Goal: Check status: Check status

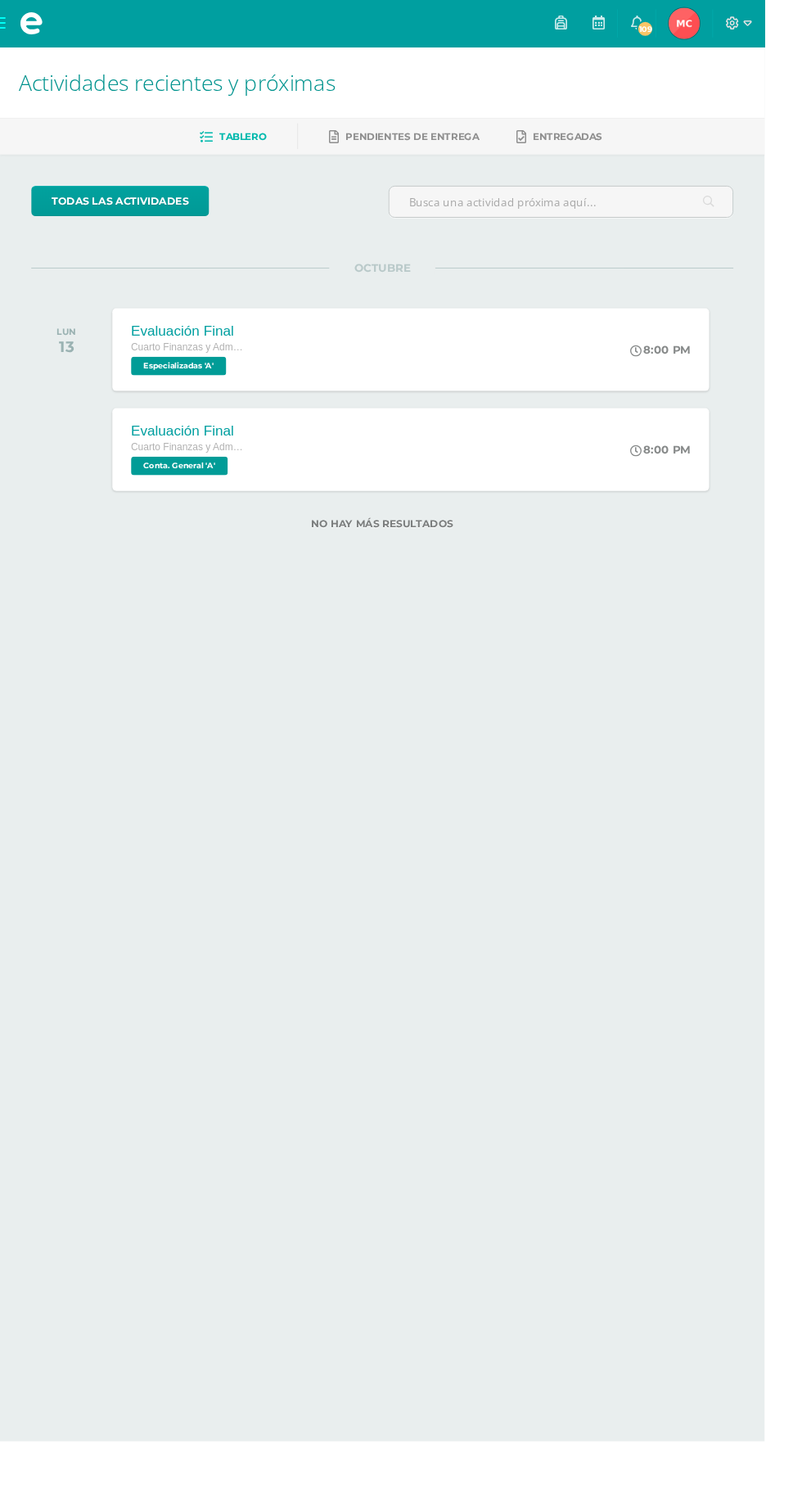
click at [738, 25] on span "Maikh Junnior Mi Perfil" at bounding box center [718, 24] width 39 height 33
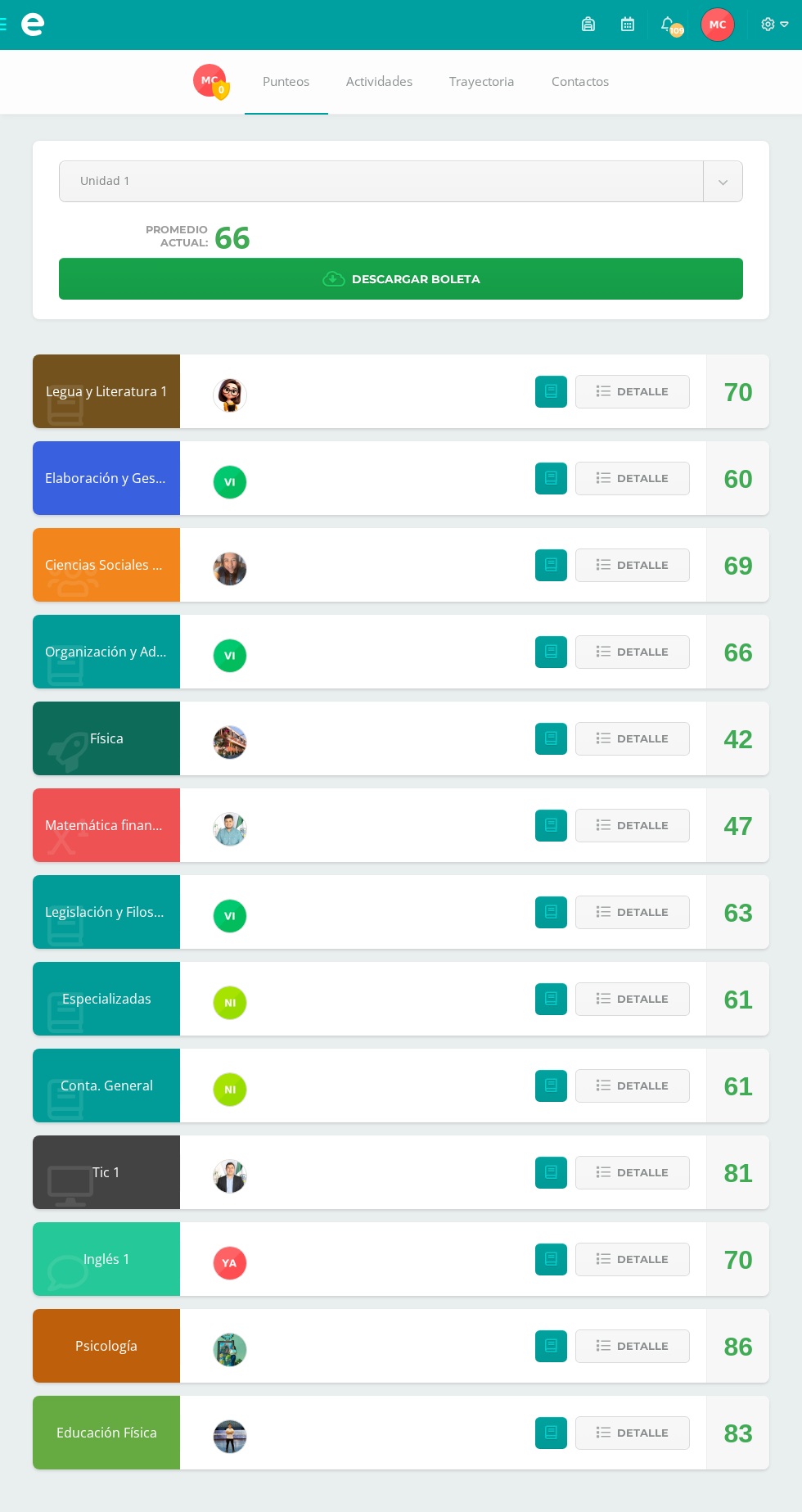
click at [667, 180] on body "Mis cursos Archivos Cerrar panel Ciencias Sociales y Formación Ciudadana Cuarto…" at bounding box center [401, 751] width 802 height 1502
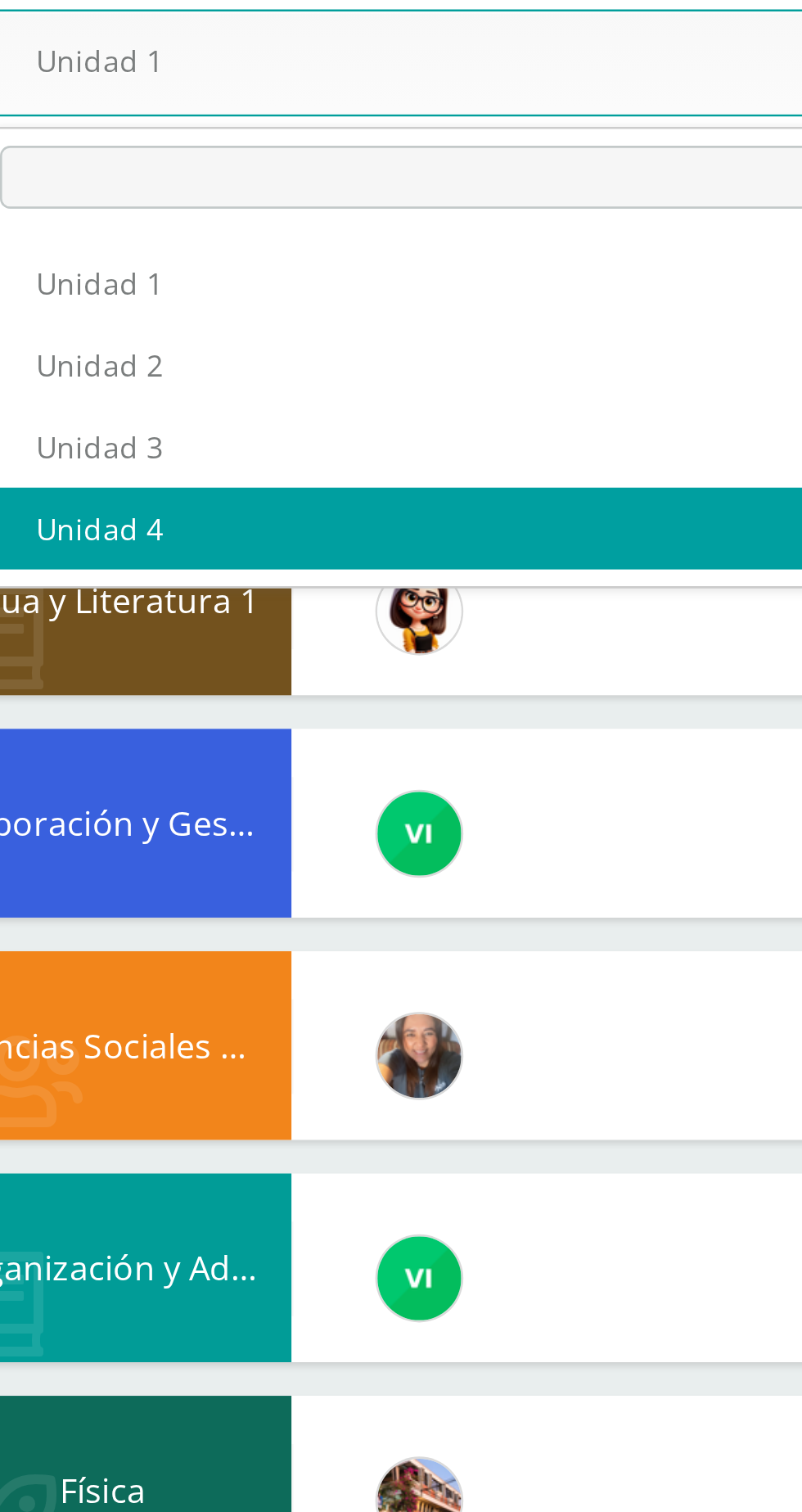
select select "Unidad 4"
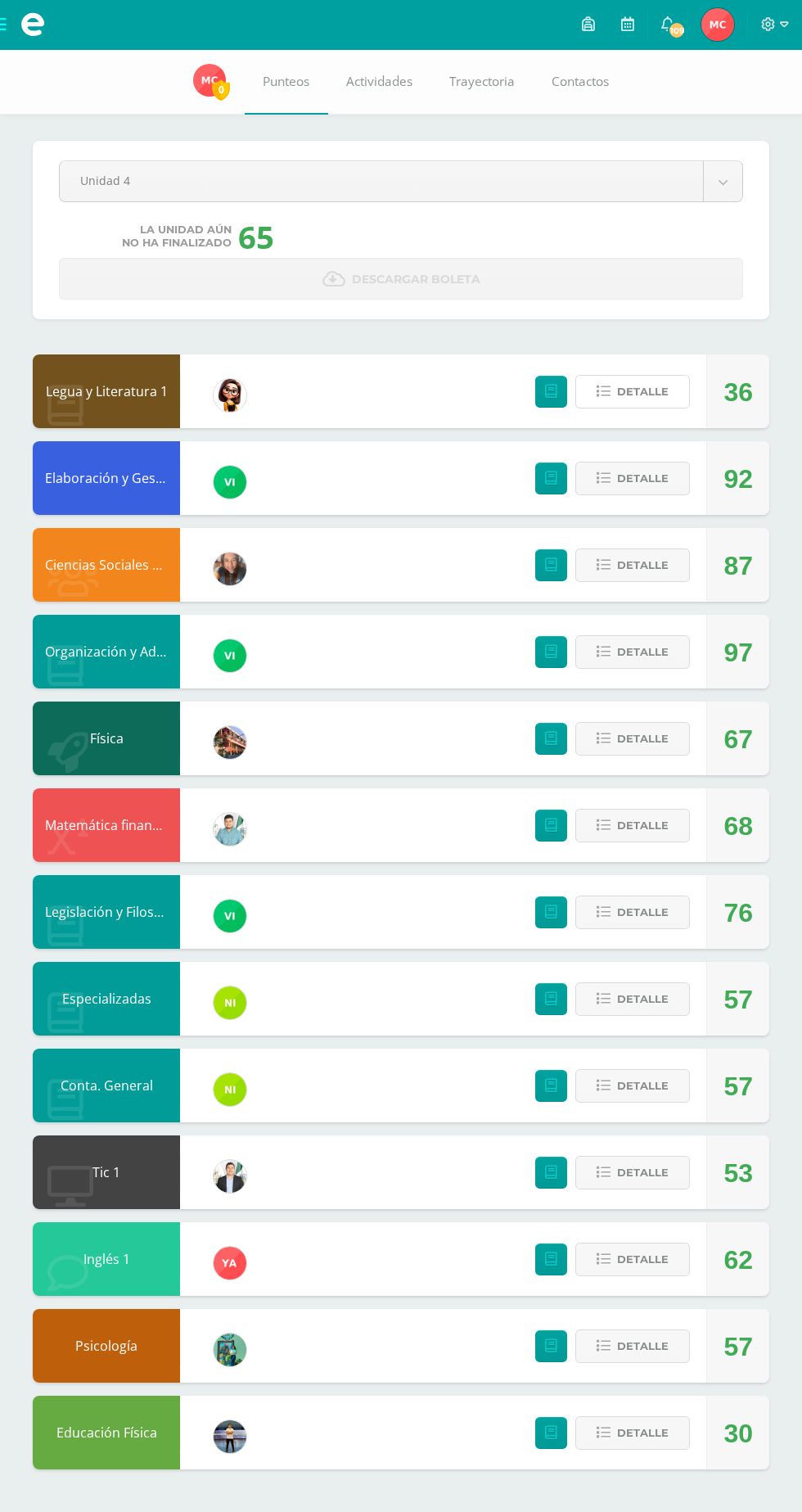
click at [628, 398] on span "Detalle" at bounding box center [644, 392] width 52 height 30
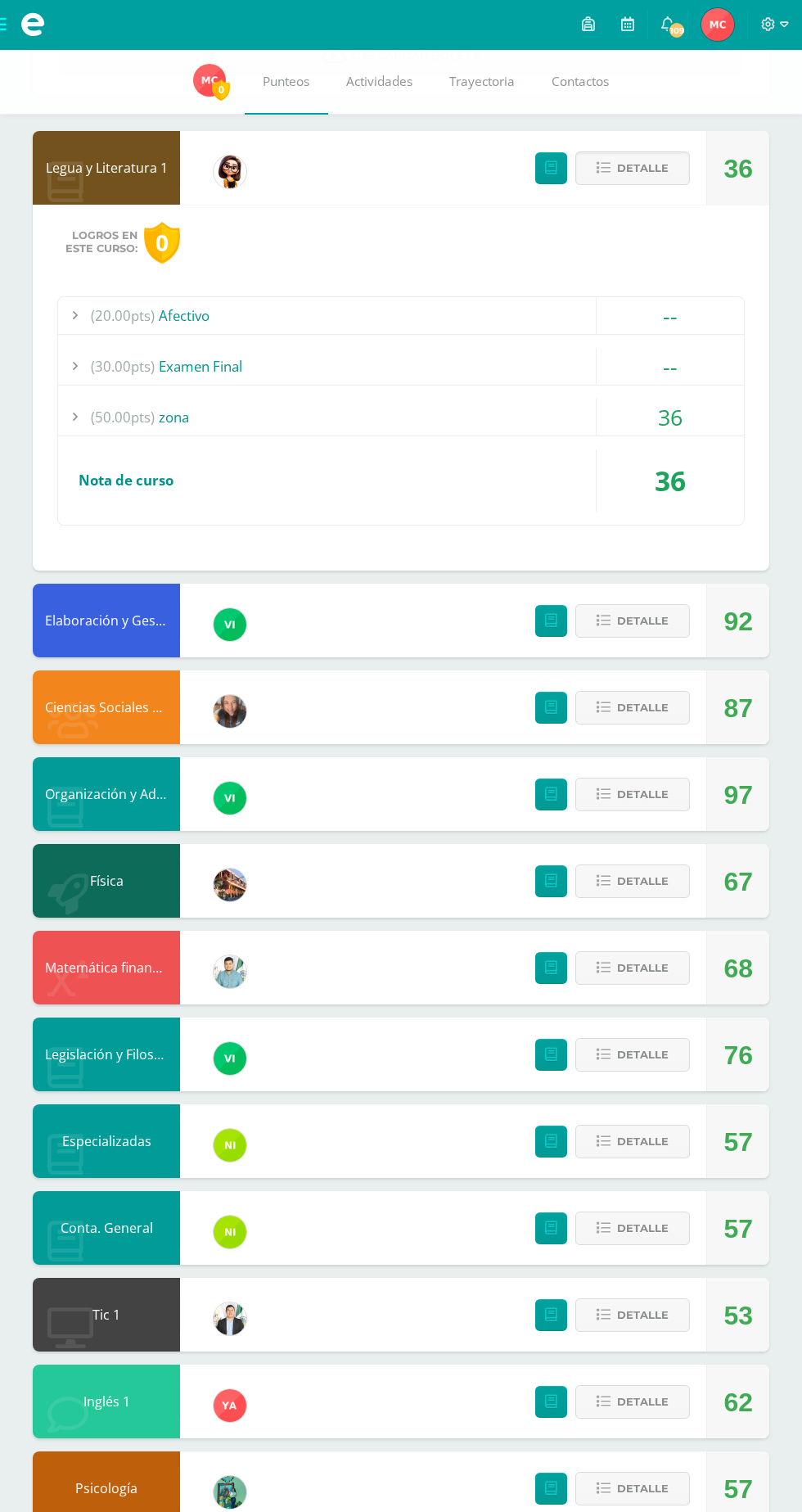
scroll to position [231, 0]
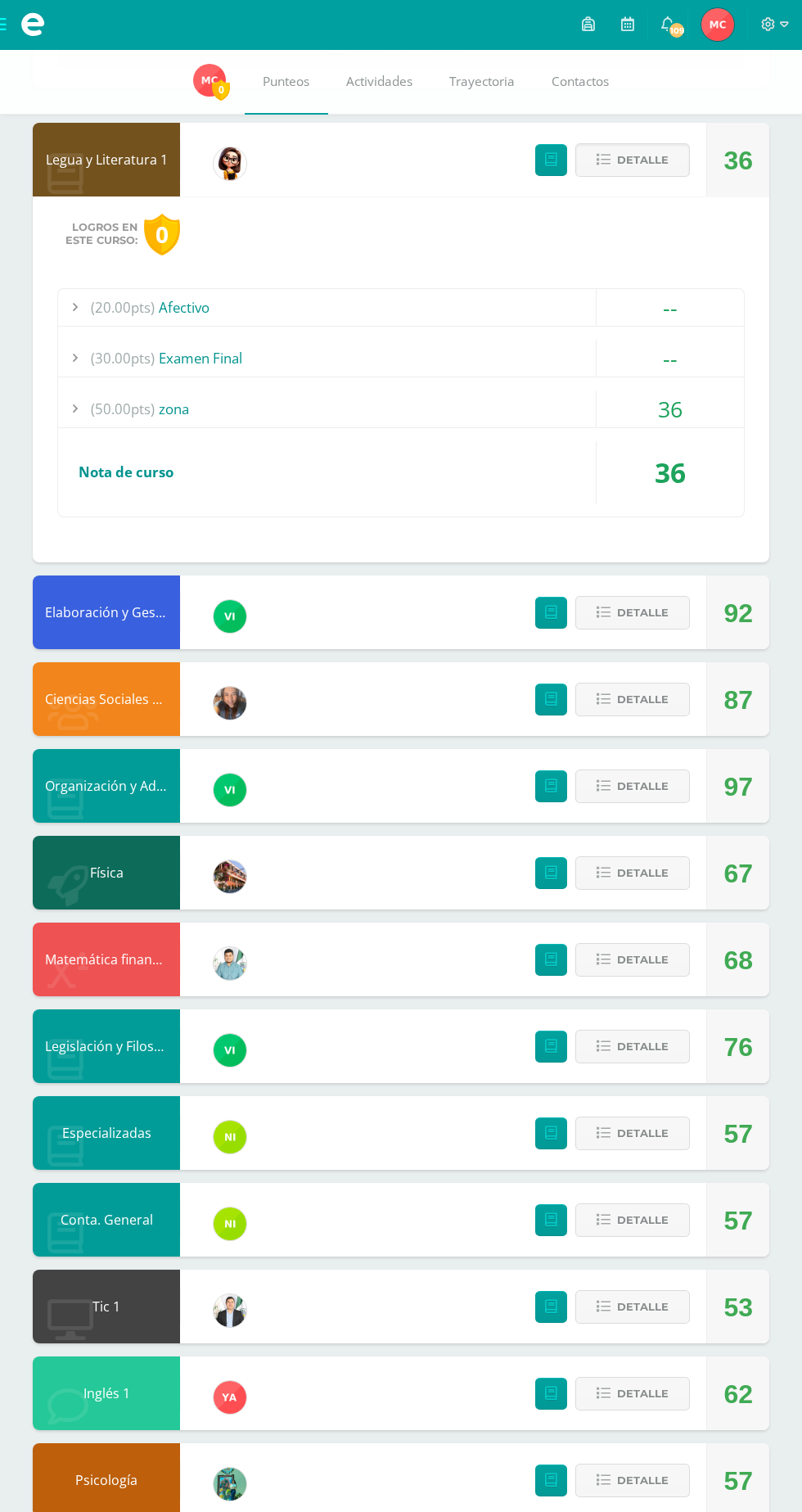
click at [624, 1173] on div "Legua y Literatura 1 Claudia Maestro 36 Detalle Logros en este curso: 0 (20.00p…" at bounding box center [401, 863] width 737 height 1481
click at [639, 1134] on span "Detalle" at bounding box center [644, 1133] width 52 height 30
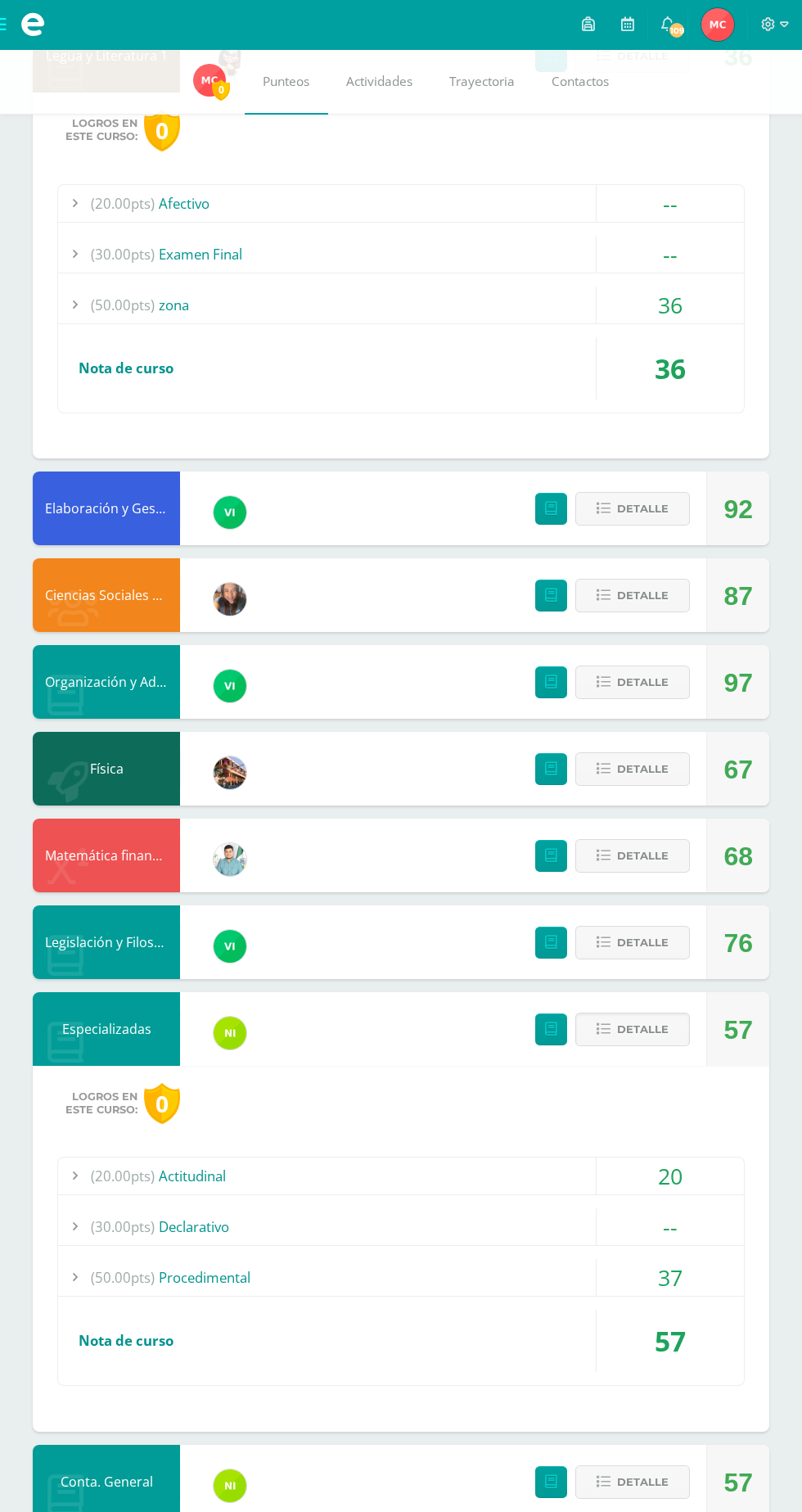
scroll to position [336, 0]
